Goal: Task Accomplishment & Management: Complete application form

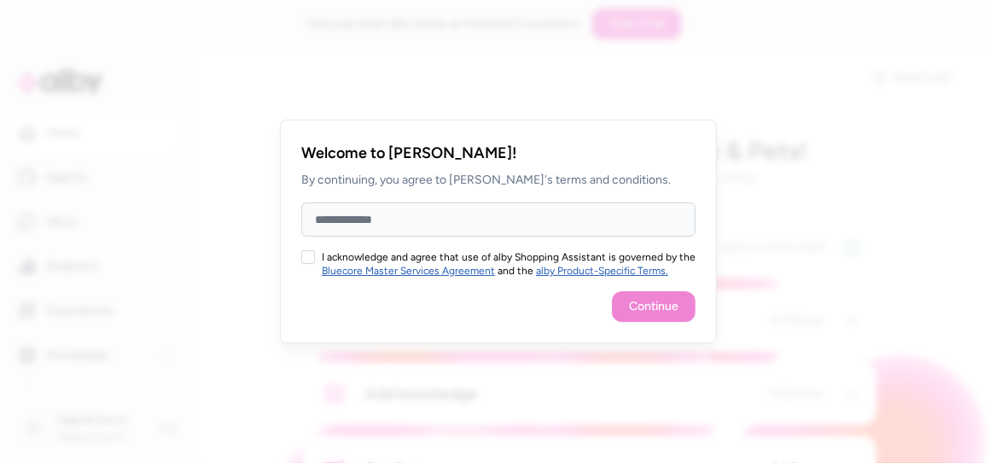
click at [527, 216] on input "Full Name" at bounding box center [498, 219] width 394 height 34
type input "*"
type input "**********"
click at [308, 258] on button "I acknowledge and agree that use of alby Shopping Assistant is governed by the …" at bounding box center [308, 257] width 14 height 14
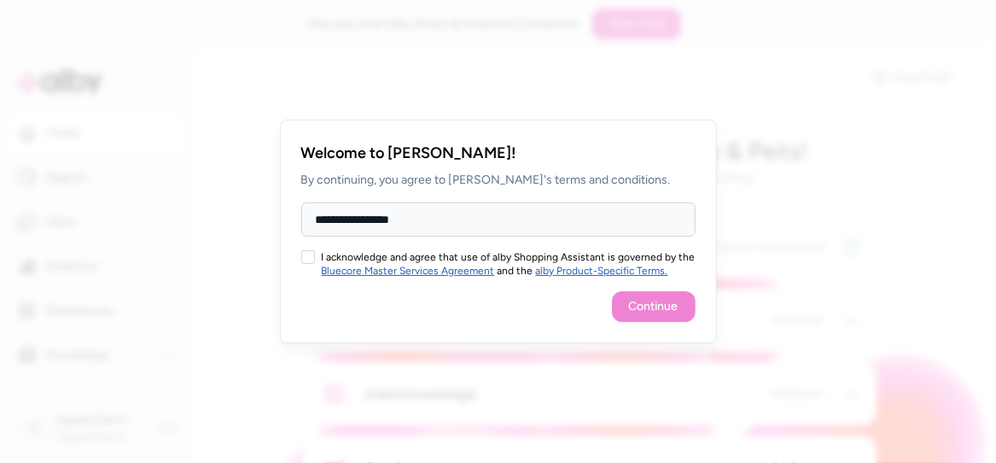
click at [308, 258] on button "I acknowledge and agree that use of alby Shopping Assistant is governed by the …" at bounding box center [308, 257] width 14 height 14
click at [312, 260] on button "I acknowledge and agree that use of alby Shopping Assistant is governed by the …" at bounding box center [308, 257] width 14 height 14
click at [640, 304] on button "Continue" at bounding box center [654, 306] width 84 height 31
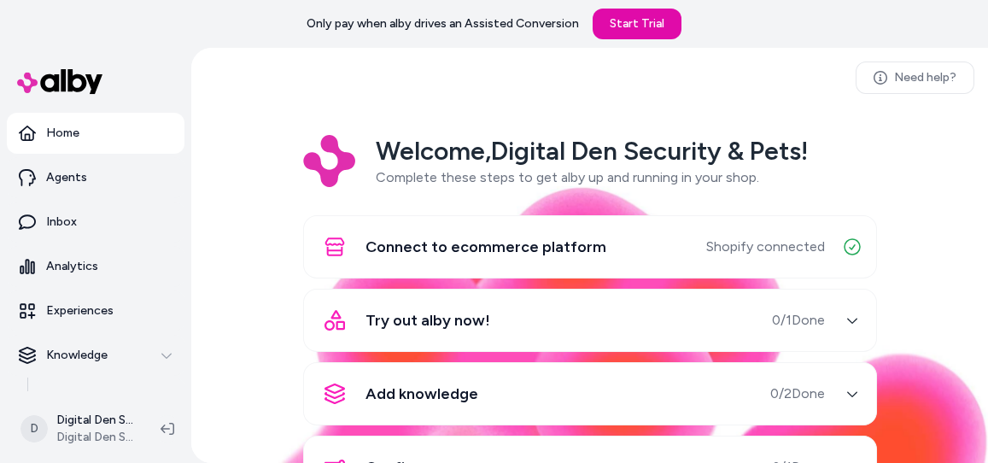
click at [847, 318] on icon "button" at bounding box center [852, 320] width 10 height 5
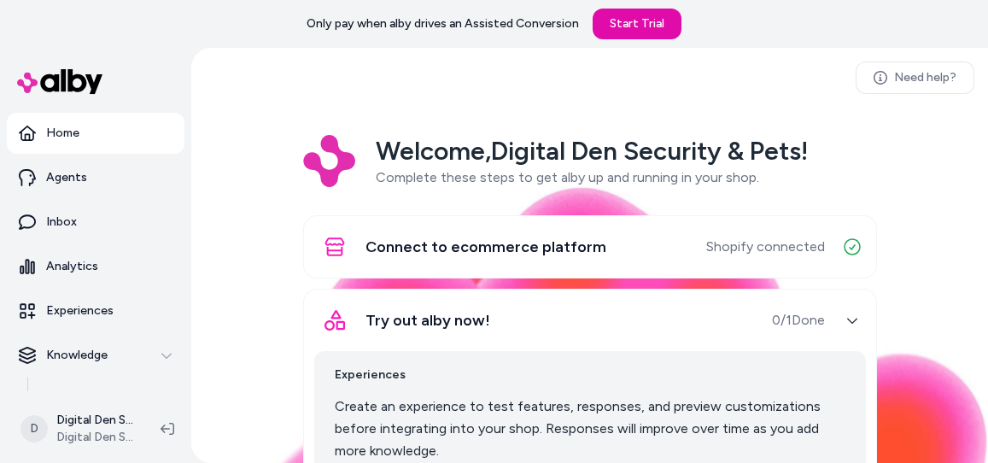
click at [956, 255] on div "Welcome, Digital Den Security & Pets ! Complete these steps to get alby up and …" at bounding box center [589, 457] width 769 height 644
click at [943, 272] on div "Welcome, Digital Den Security & Pets ! Complete these steps to get alby up and …" at bounding box center [589, 457] width 769 height 644
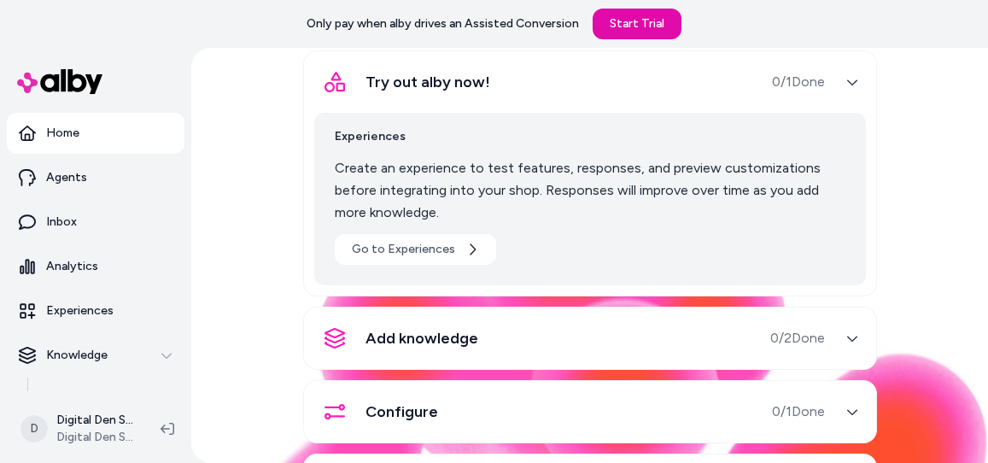
scroll to position [272, 0]
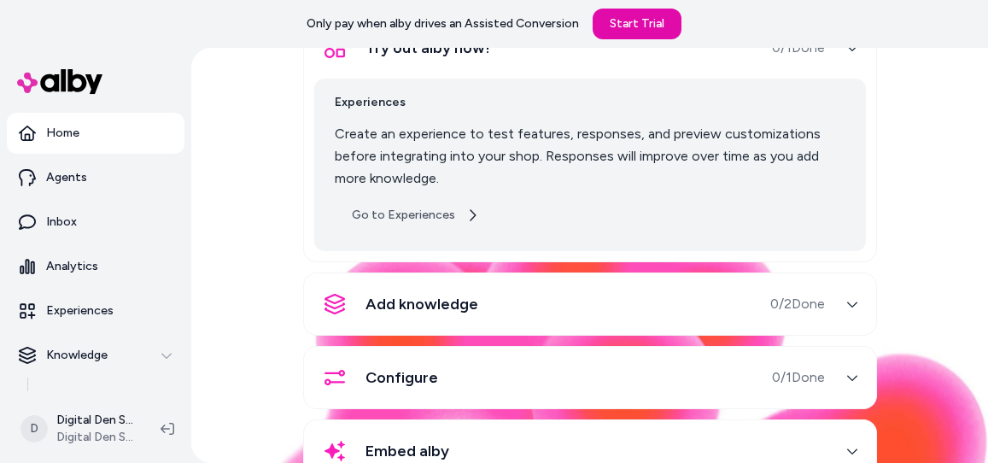
click at [470, 215] on icon at bounding box center [473, 214] width 6 height 11
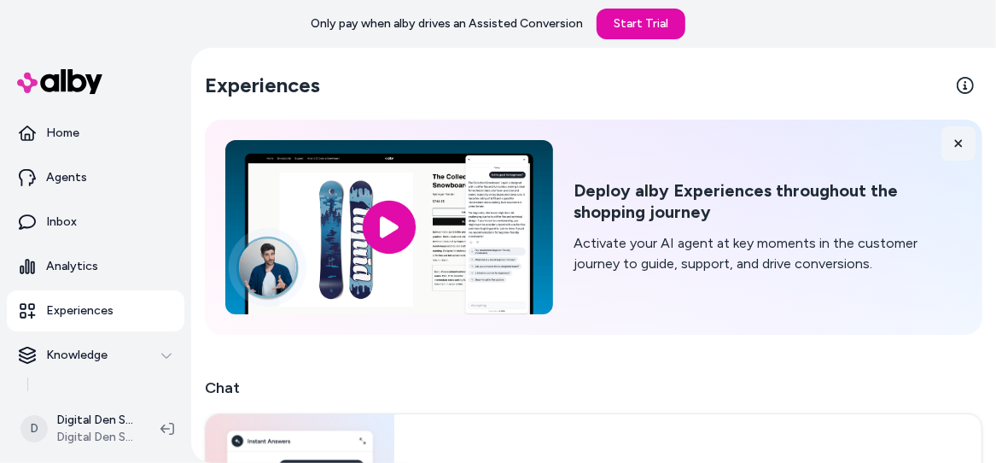
click at [953, 143] on icon at bounding box center [959, 143] width 12 height 12
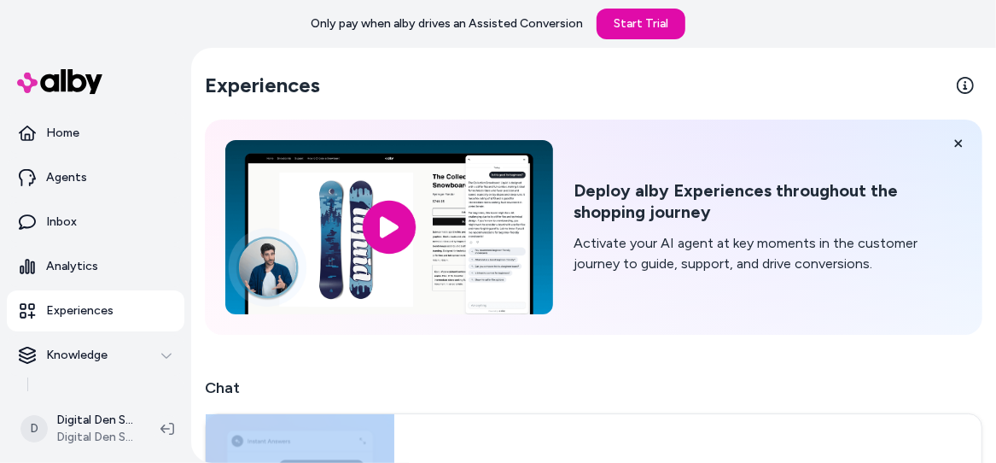
click at [949, 376] on h2 "Chat" at bounding box center [594, 388] width 778 height 24
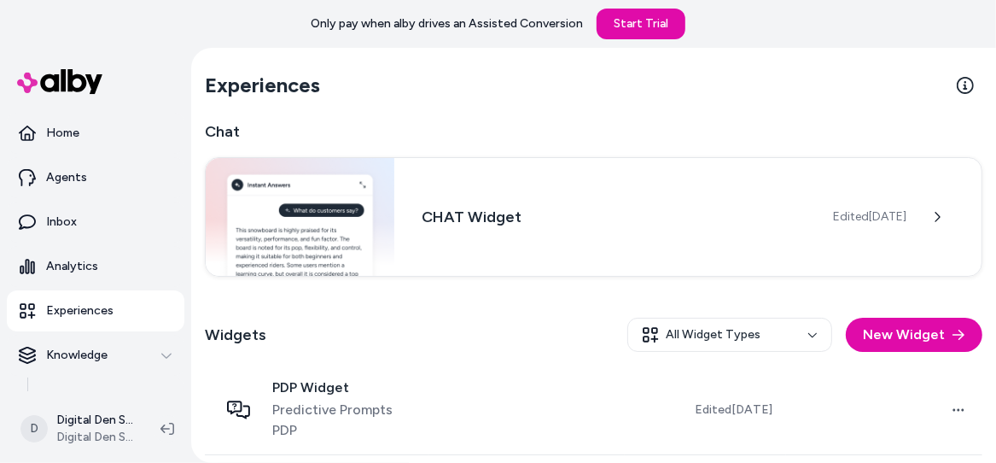
click at [979, 281] on div "Experiences Chat CHAT Widget Edited Sep 1, 2025 Widgets All Widget Types New Wi…" at bounding box center [593, 303] width 805 height 510
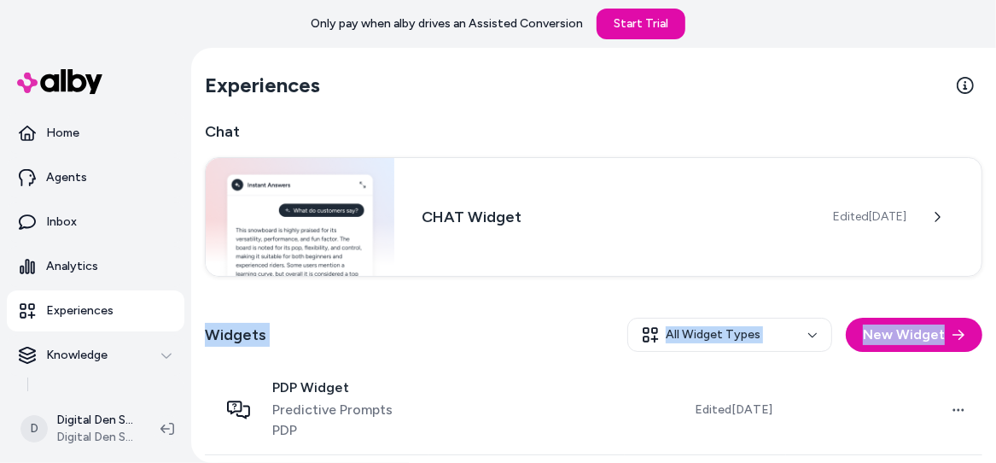
drag, startPoint x: 979, startPoint y: 281, endPoint x: 979, endPoint y: 351, distance: 70.0
click at [979, 351] on div "Experiences Chat CHAT Widget Edited Sep 1, 2025 Widgets All Widget Types New Wi…" at bounding box center [593, 303] width 805 height 510
click at [546, 344] on div "Widgets All Widget Types New Widget" at bounding box center [594, 334] width 778 height 61
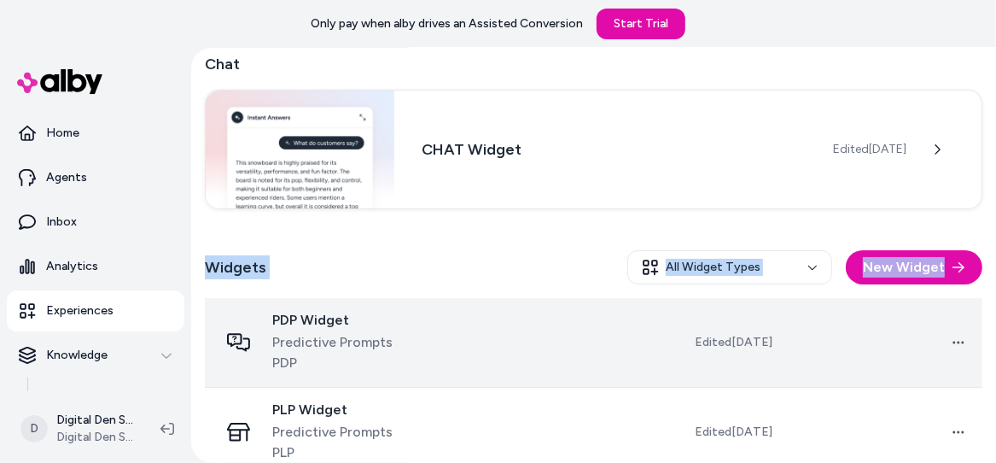
scroll to position [73, 0]
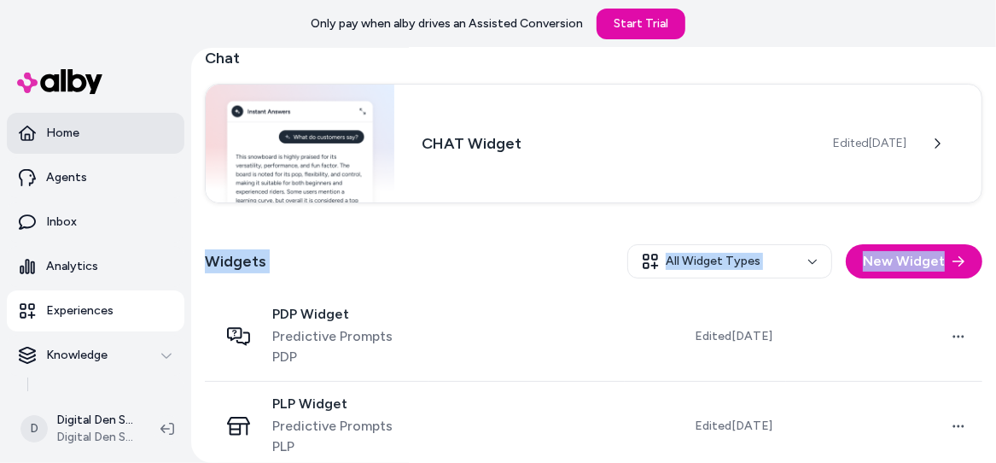
click at [56, 137] on p "Home" at bounding box center [62, 133] width 33 height 17
